Goal: Information Seeking & Learning: Learn about a topic

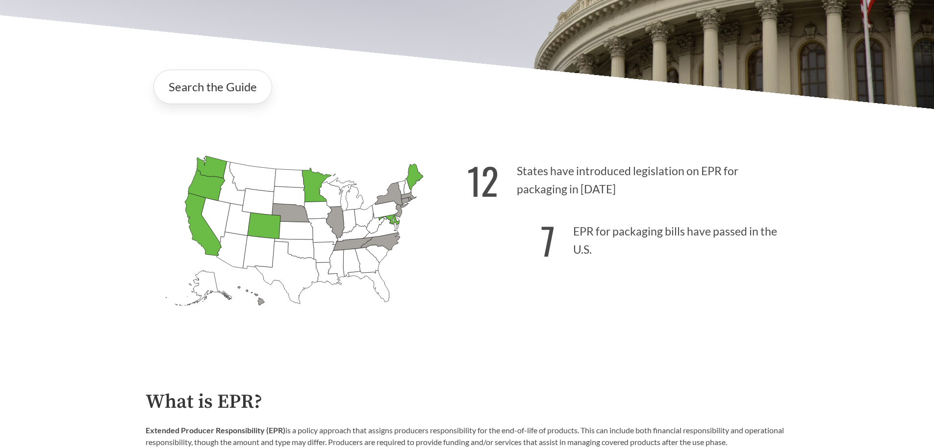
scroll to position [245, 0]
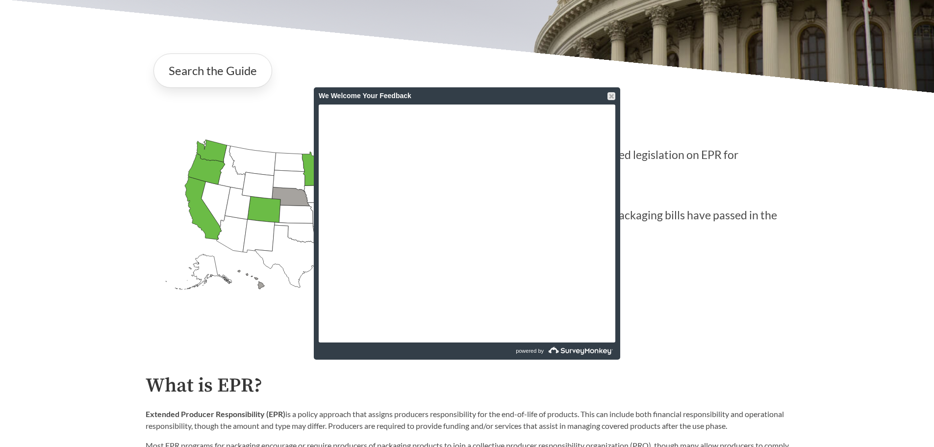
drag, startPoint x: 611, startPoint y: 95, endPoint x: 612, endPoint y: 105, distance: 10.3
click at [611, 94] on div at bounding box center [612, 96] width 8 height 8
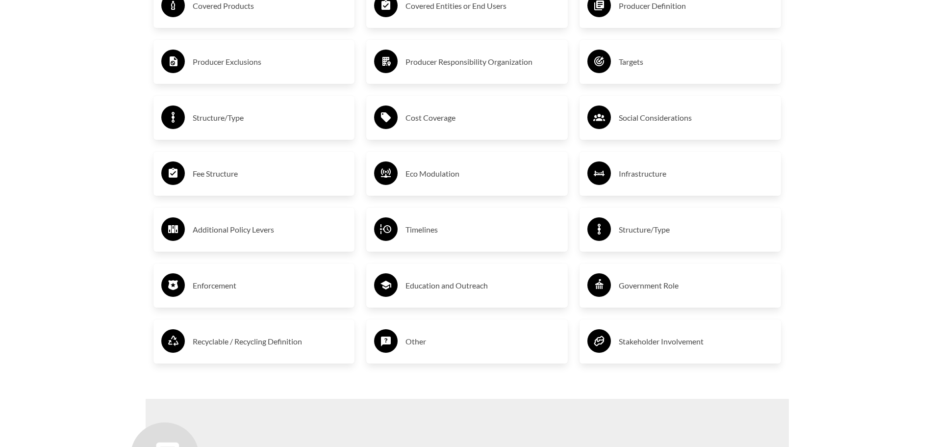
scroll to position [1815, 0]
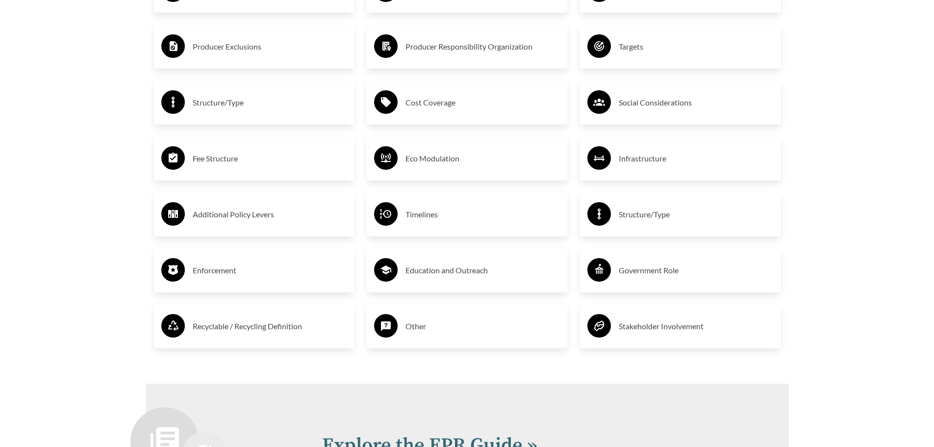
click at [271, 332] on h3 "Recyclable / Recycling Definition" at bounding box center [270, 326] width 154 height 16
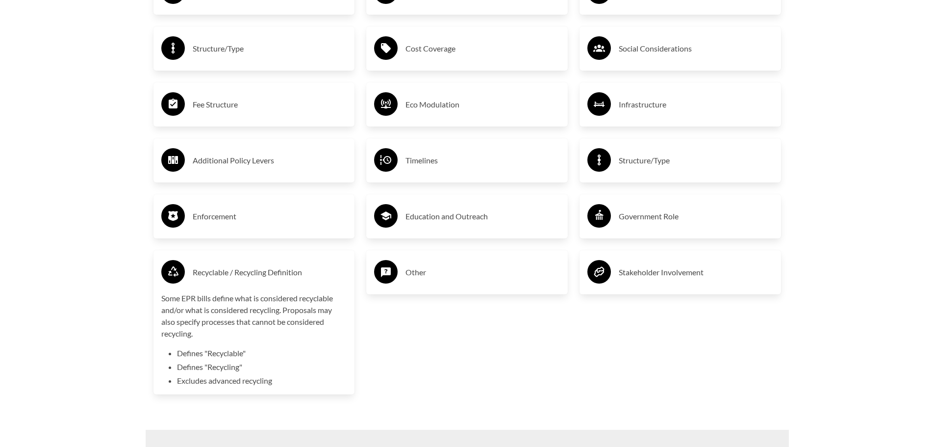
scroll to position [1962, 0]
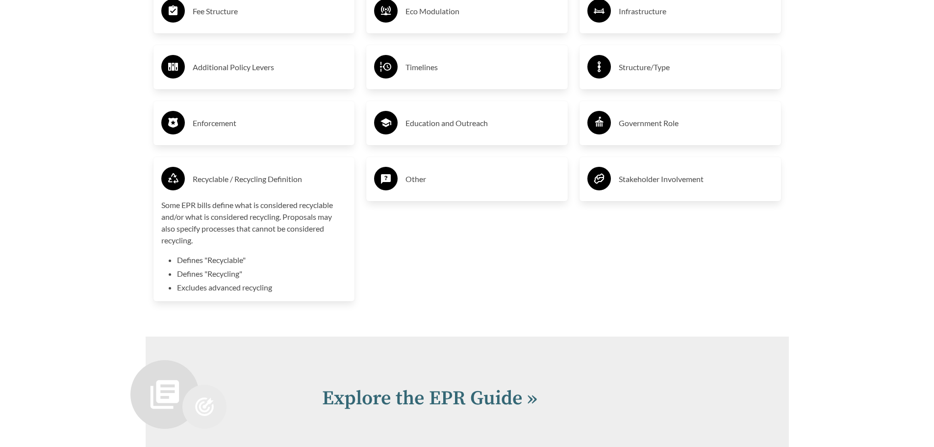
click at [296, 227] on p "Some EPR bills define what is considered recyclable and/or what is considered r…" at bounding box center [254, 222] width 186 height 47
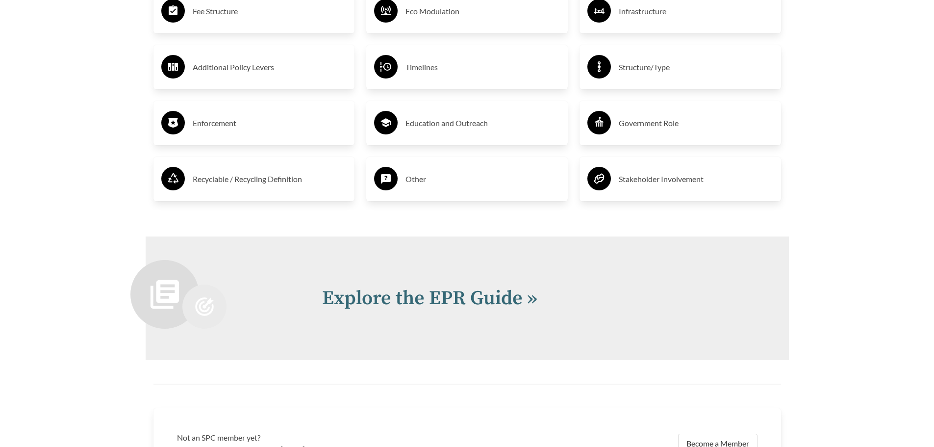
click at [300, 187] on h3 "Recyclable / Recycling Definition" at bounding box center [270, 179] width 154 height 16
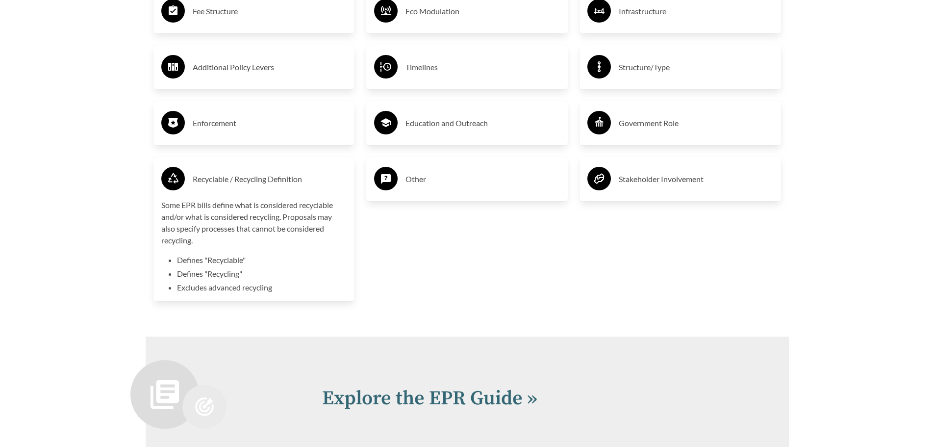
click at [245, 215] on p "Some EPR bills define what is considered recyclable and/or what is considered r…" at bounding box center [254, 222] width 186 height 47
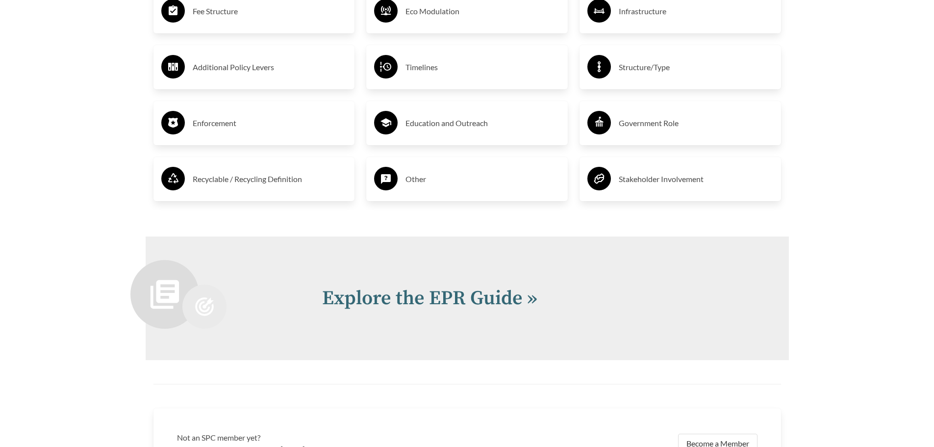
click at [201, 197] on div "Recyclable / Recycling Definition" at bounding box center [255, 179] width 202 height 44
click at [278, 186] on h3 "Recyclable / Recycling Definition" at bounding box center [270, 179] width 154 height 16
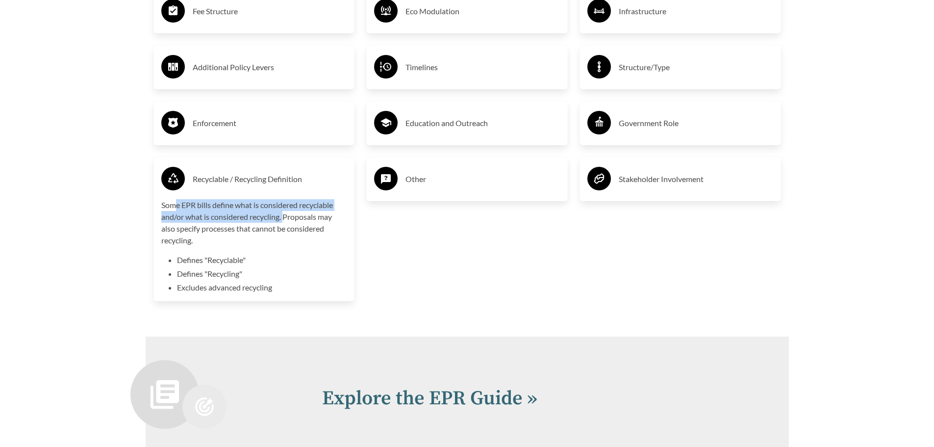
drag, startPoint x: 182, startPoint y: 205, endPoint x: 284, endPoint y: 220, distance: 102.7
click at [284, 220] on p "Some EPR bills define what is considered recyclable and/or what is considered r…" at bounding box center [254, 222] width 186 height 47
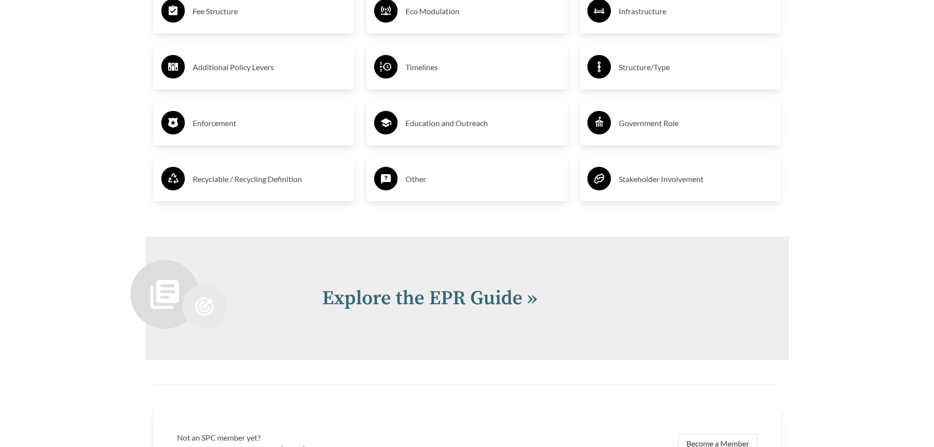
click at [279, 186] on h3 "Recyclable / Recycling Definition" at bounding box center [270, 179] width 154 height 16
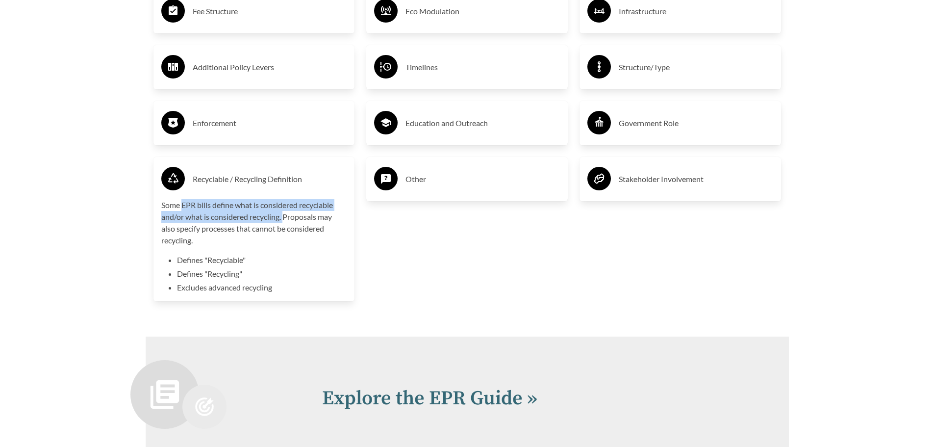
drag, startPoint x: 284, startPoint y: 219, endPoint x: 183, endPoint y: 207, distance: 101.2
click at [183, 207] on p "Some EPR bills define what is considered recyclable and/or what is considered r…" at bounding box center [254, 222] width 186 height 47
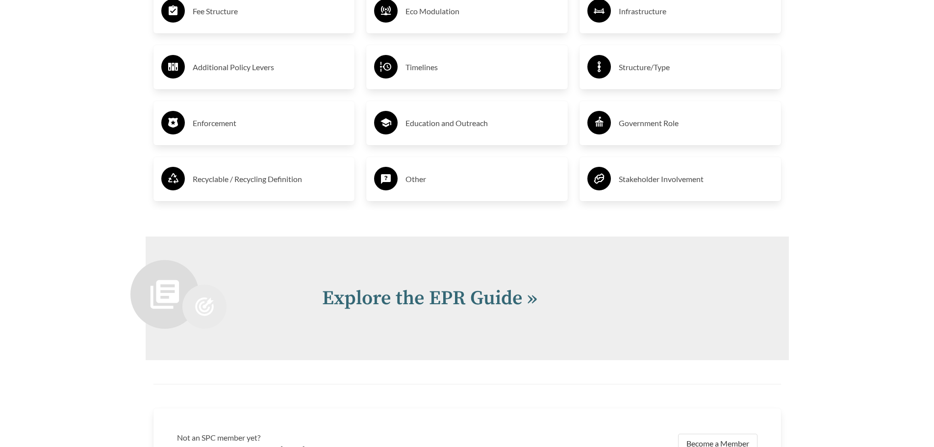
drag, startPoint x: 186, startPoint y: 206, endPoint x: 198, endPoint y: 184, distance: 25.2
click at [198, 184] on h3 "Recyclable / Recycling Definition" at bounding box center [270, 179] width 154 height 16
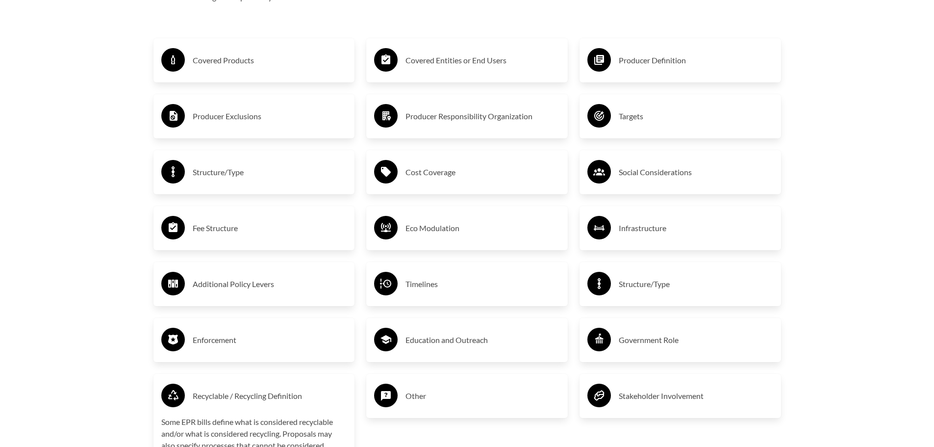
scroll to position [1913, 0]
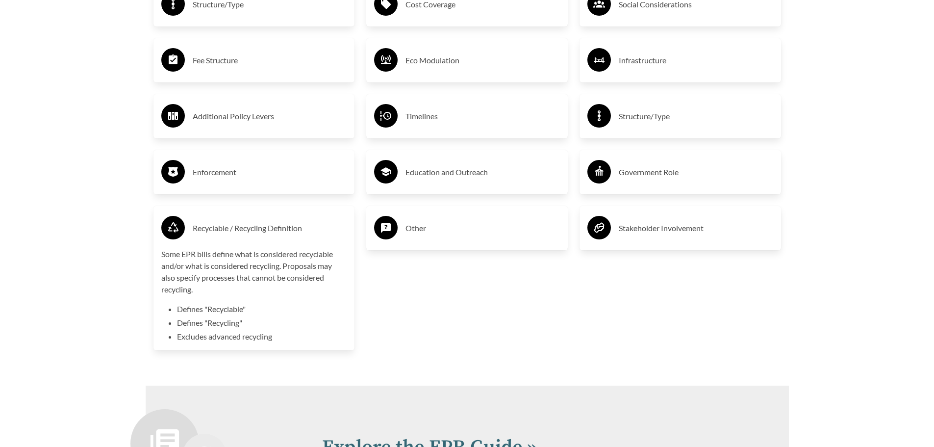
click at [219, 227] on h3 "Recyclable / Recycling Definition" at bounding box center [270, 228] width 154 height 16
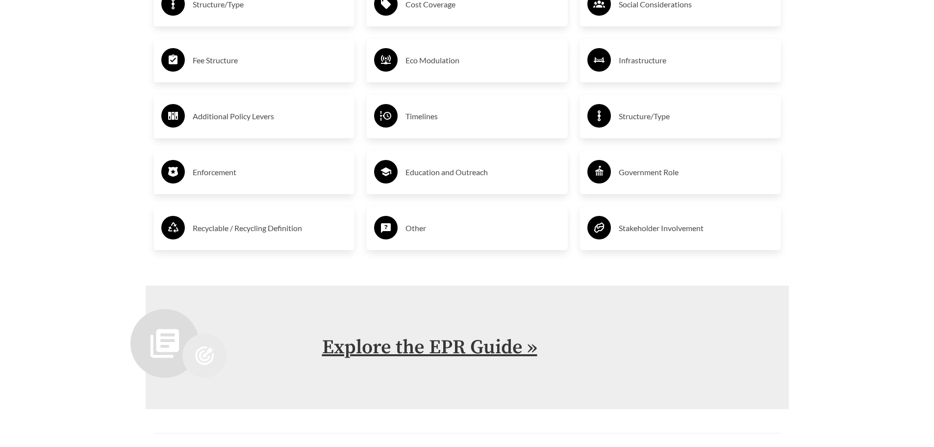
click at [521, 354] on link "Explore the EPR Guide »" at bounding box center [429, 347] width 215 height 25
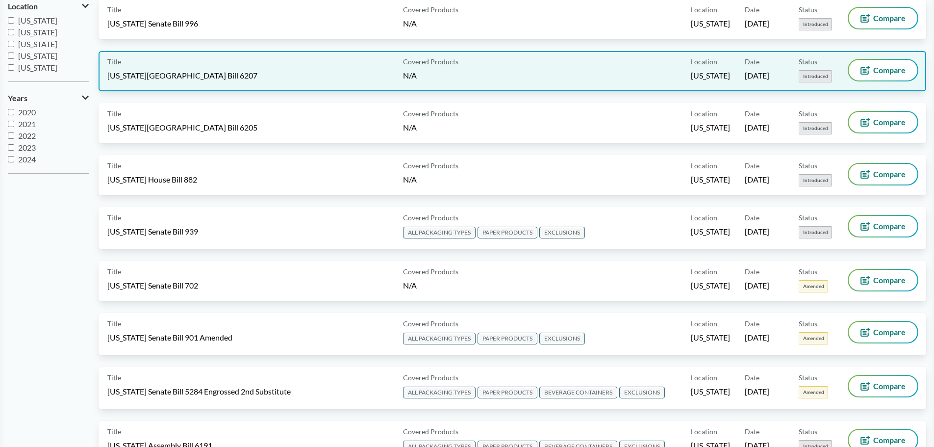
scroll to position [490, 0]
